Goal: Task Accomplishment & Management: Manage account settings

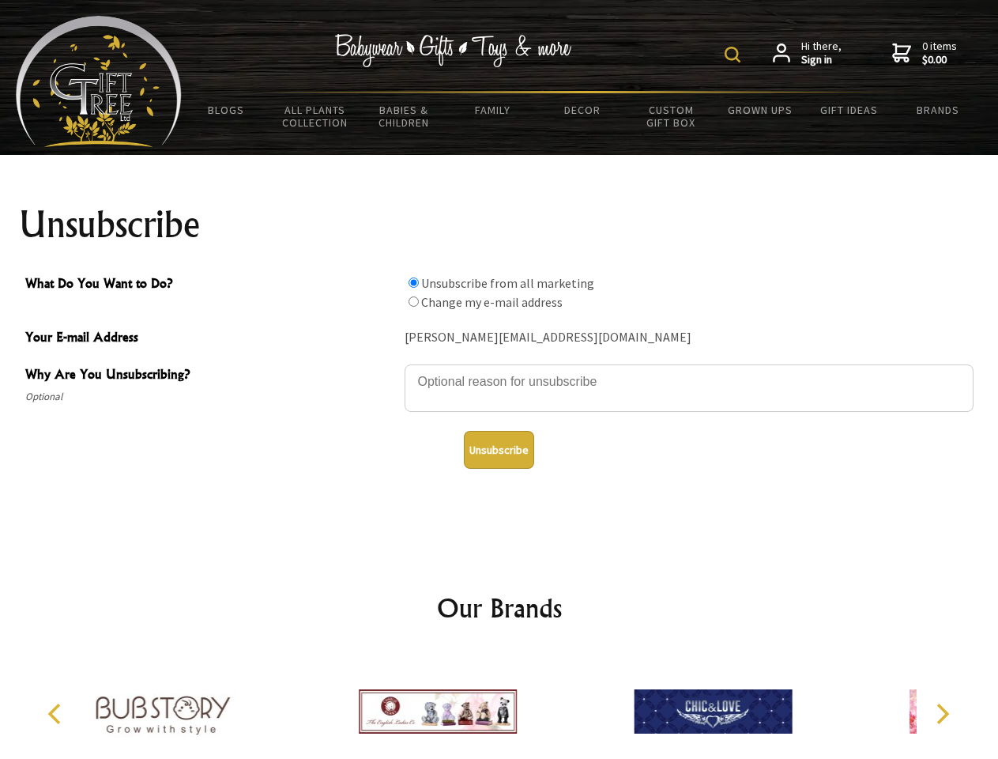
click at [735, 55] on img at bounding box center [733, 55] width 16 height 16
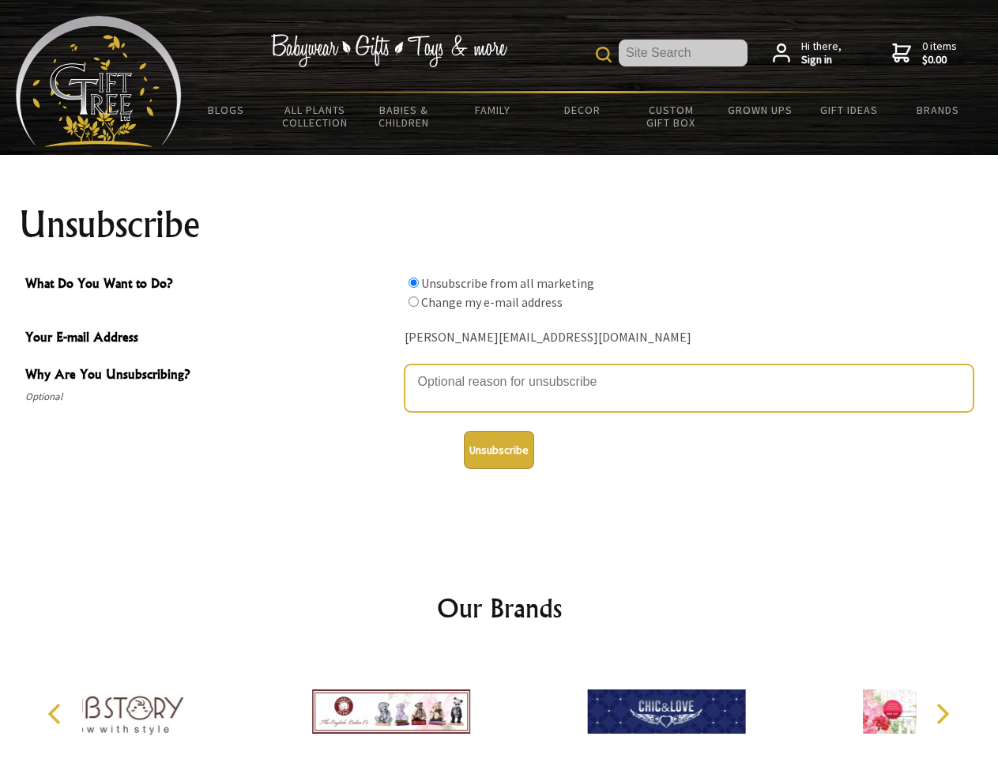
click at [500, 370] on textarea "Why Are You Unsubscribing?" at bounding box center [689, 387] width 569 height 47
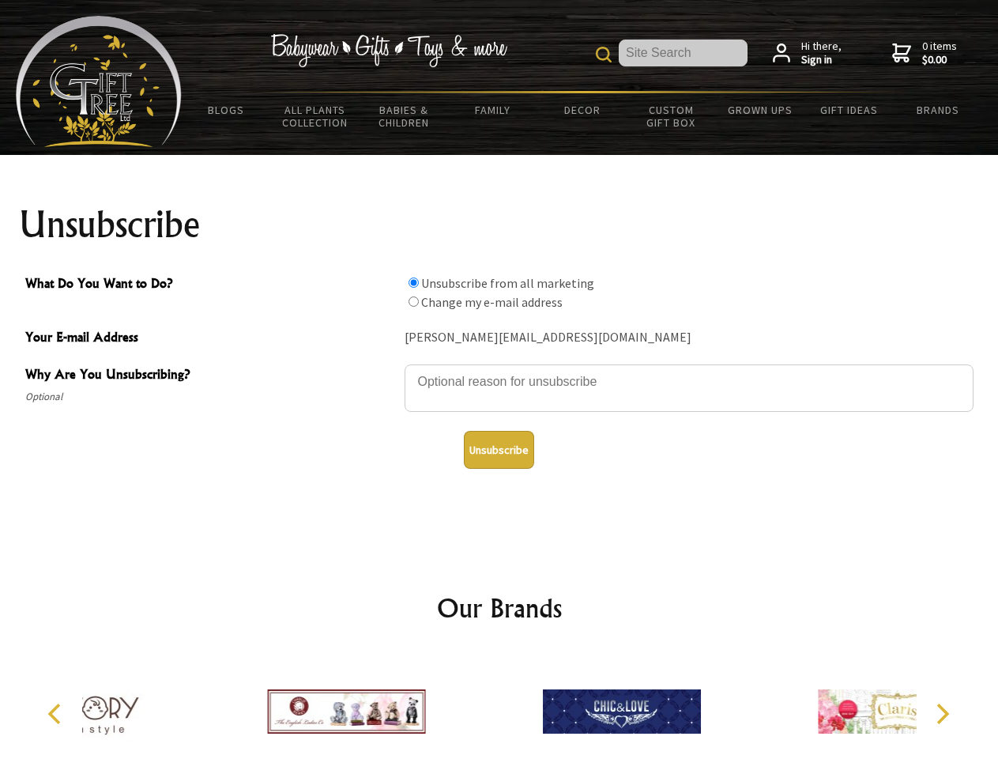
click at [413, 282] on input "What Do You Want to Do?" at bounding box center [414, 282] width 10 height 10
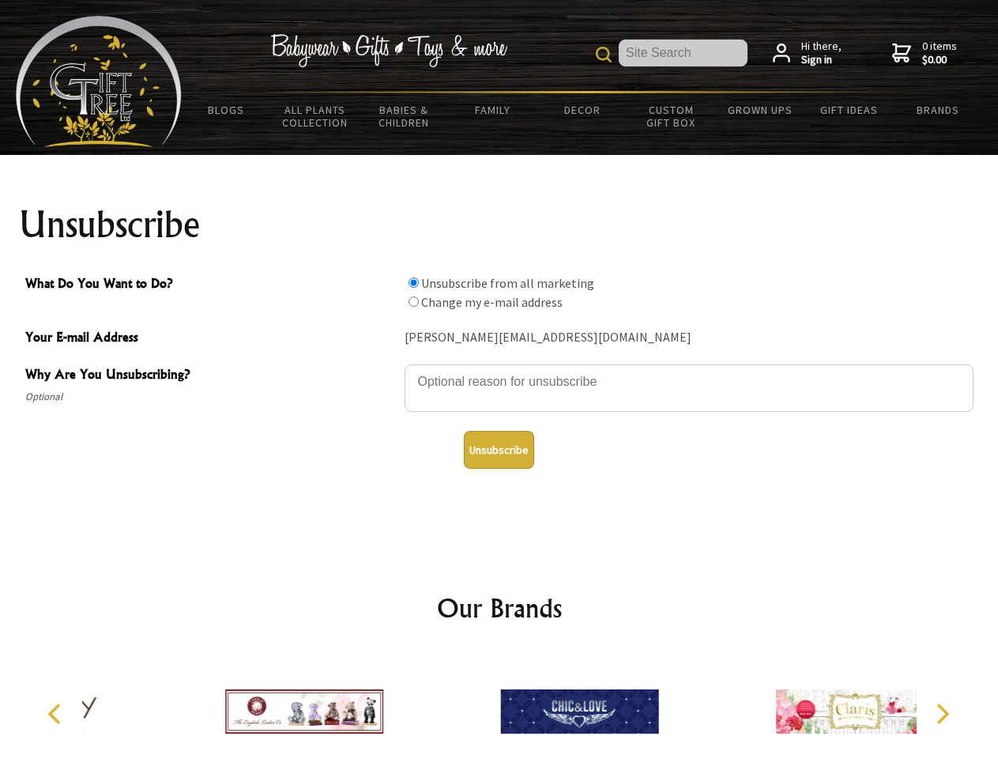
click at [413, 301] on input "What Do You Want to Do?" at bounding box center [414, 301] width 10 height 10
radio input "true"
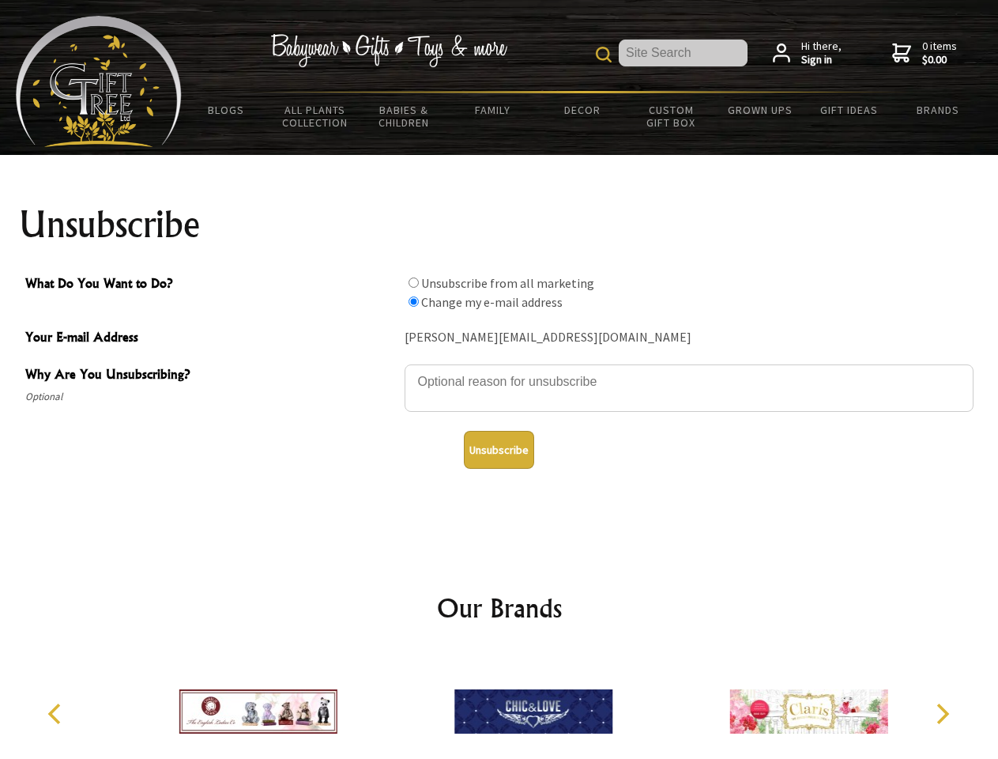
click at [499, 450] on button "Unsubscribe" at bounding box center [499, 450] width 70 height 38
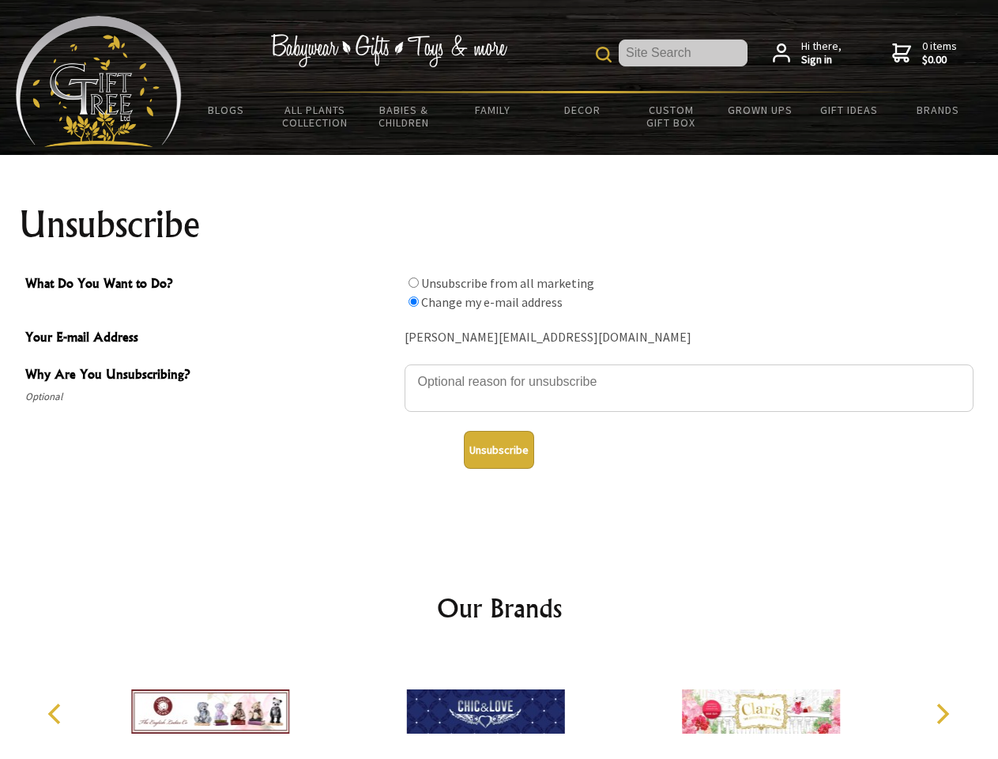
click at [500, 705] on img at bounding box center [486, 711] width 158 height 119
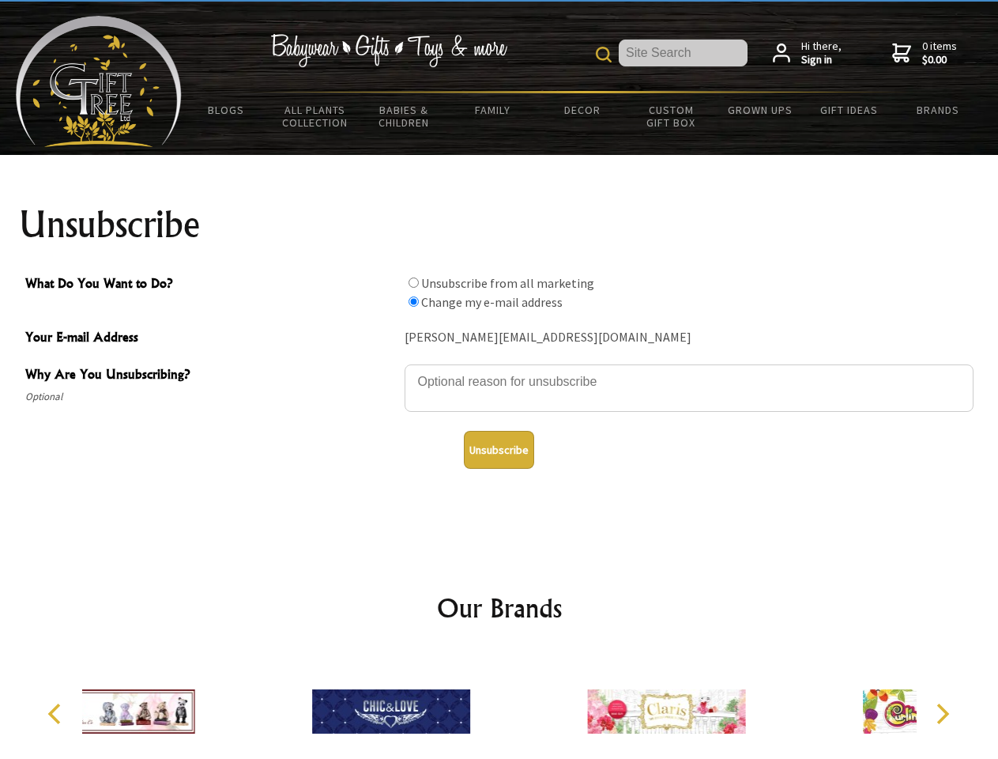
click at [57, 714] on icon "Previous" at bounding box center [56, 714] width 21 height 21
click at [942, 714] on icon "Next" at bounding box center [941, 714] width 21 height 21
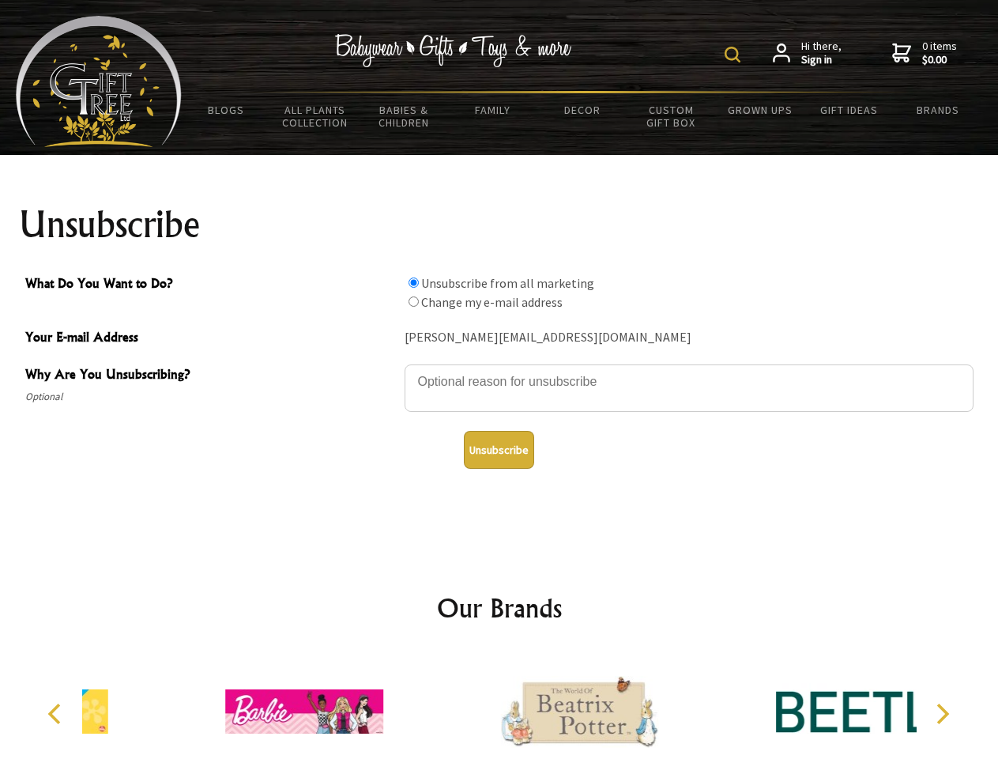
click at [735, 55] on img at bounding box center [733, 55] width 16 height 16
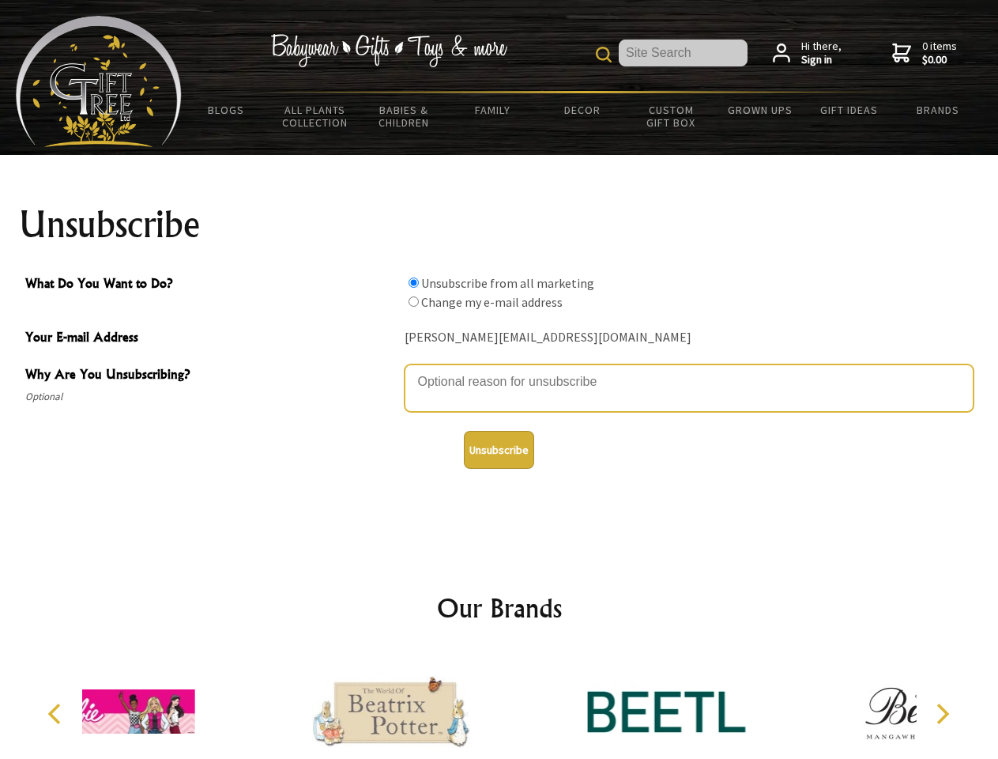
click at [500, 370] on textarea "Why Are You Unsubscribing?" at bounding box center [689, 387] width 569 height 47
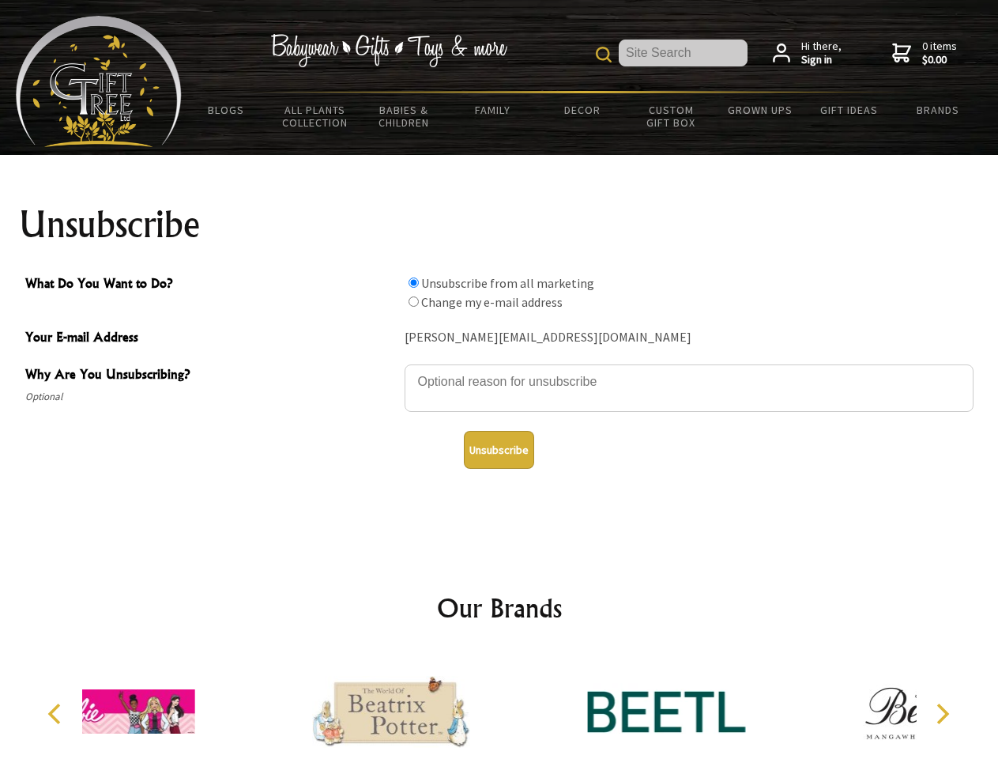
click at [413, 282] on input "What Do You Want to Do?" at bounding box center [414, 282] width 10 height 10
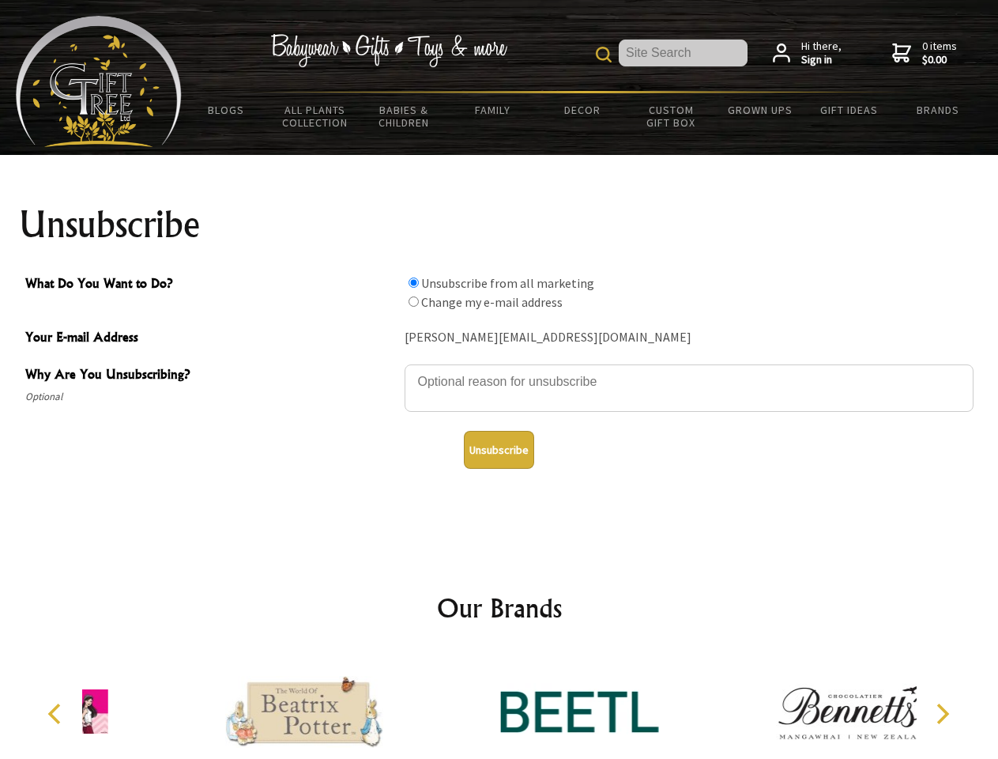
click at [413, 301] on input "What Do You Want to Do?" at bounding box center [414, 301] width 10 height 10
radio input "true"
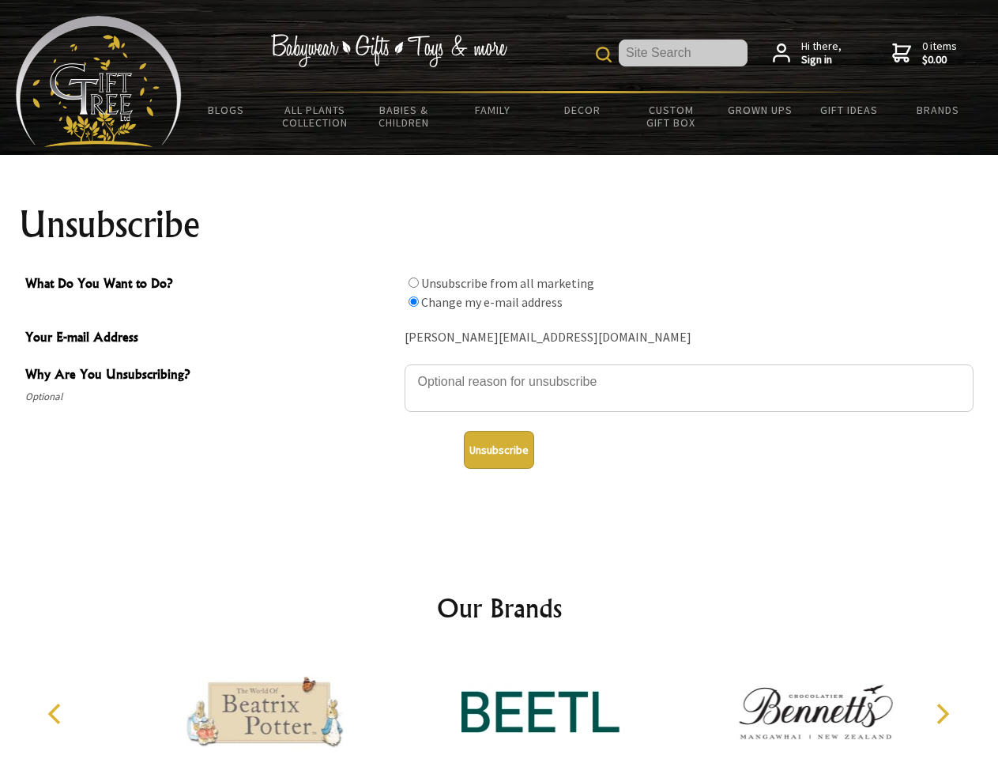
click at [499, 450] on button "Unsubscribe" at bounding box center [499, 450] width 70 height 38
click at [57, 714] on icon "Previous" at bounding box center [56, 714] width 21 height 21
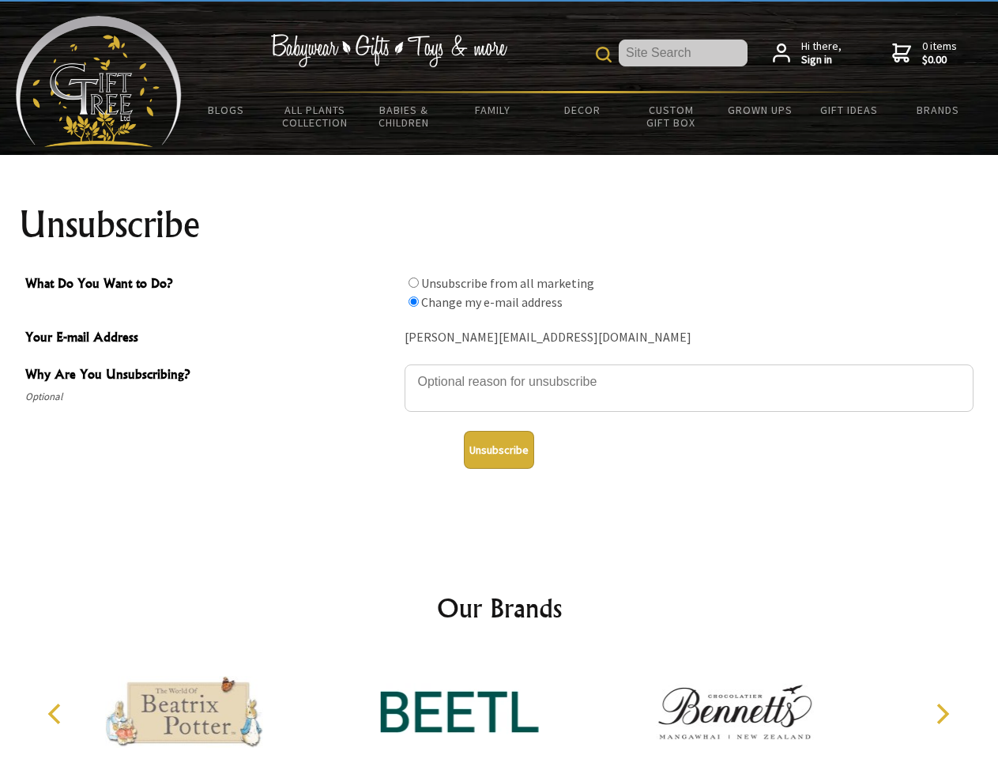
click at [942, 714] on icon "Next" at bounding box center [941, 714] width 21 height 21
